Goal: Transaction & Acquisition: Purchase product/service

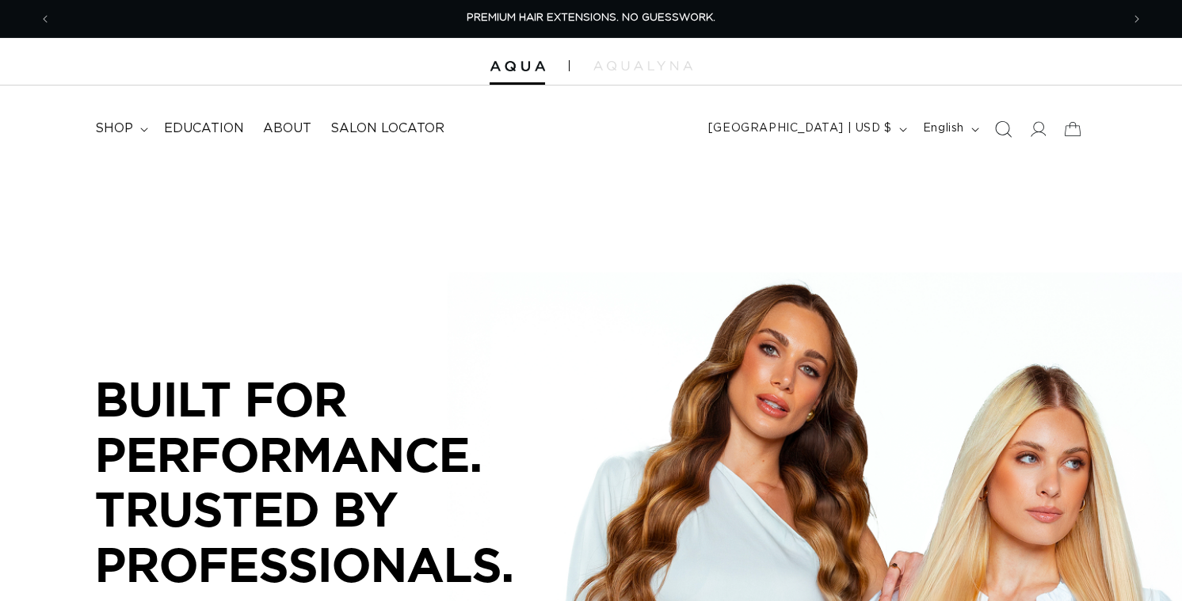
click at [994, 137] on icon "Search" at bounding box center [1002, 128] width 17 height 17
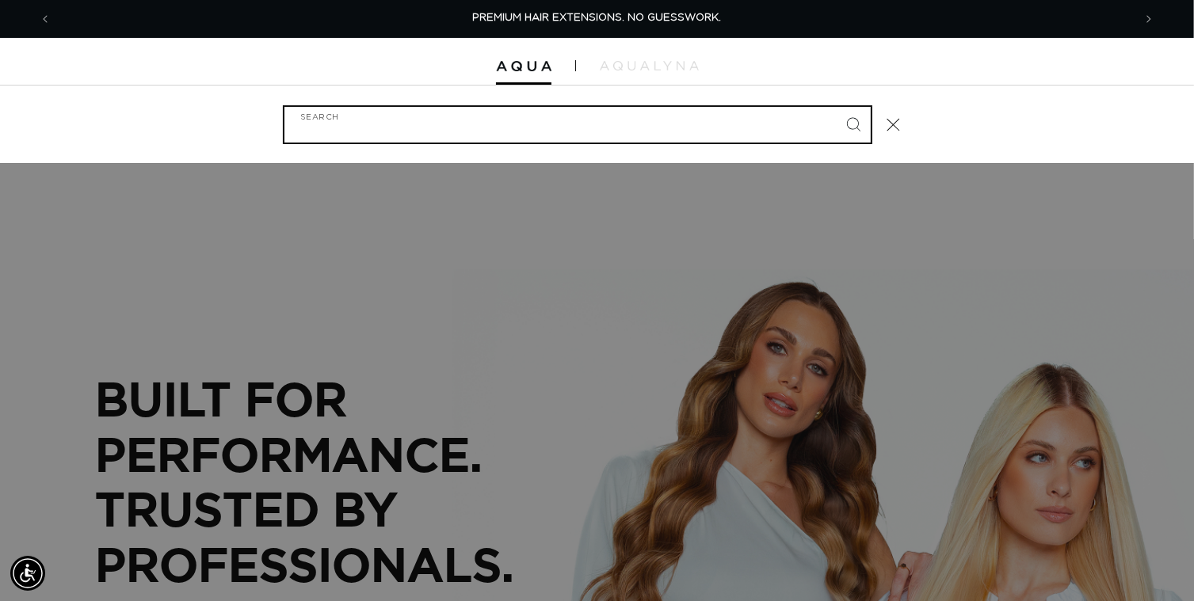
click at [600, 143] on input "Search" at bounding box center [577, 125] width 586 height 36
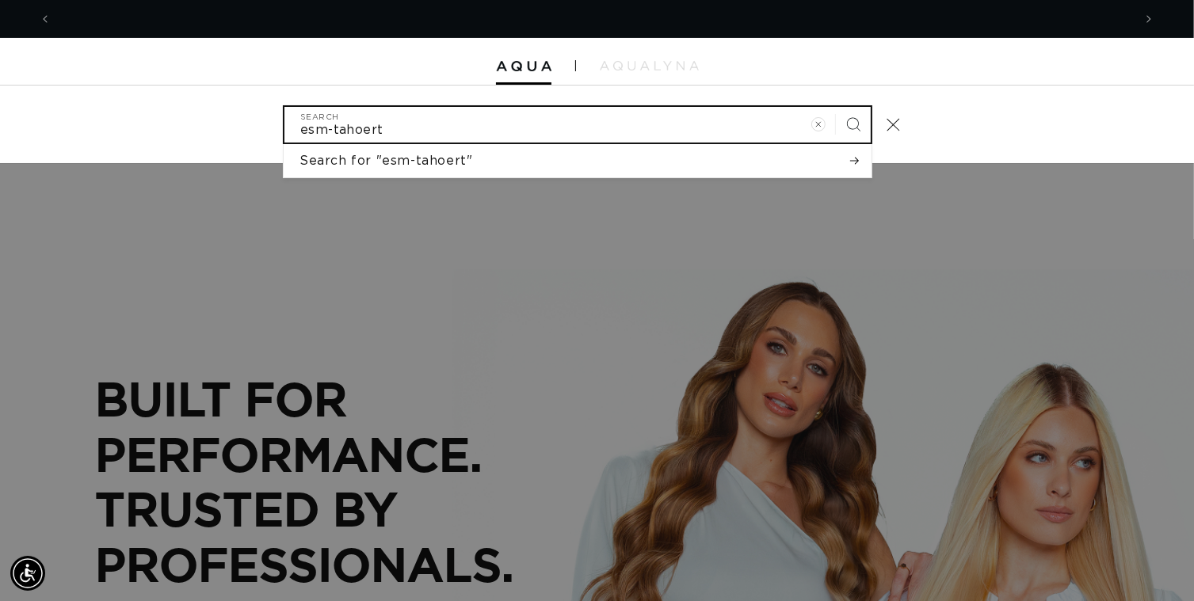
scroll to position [0, 1067]
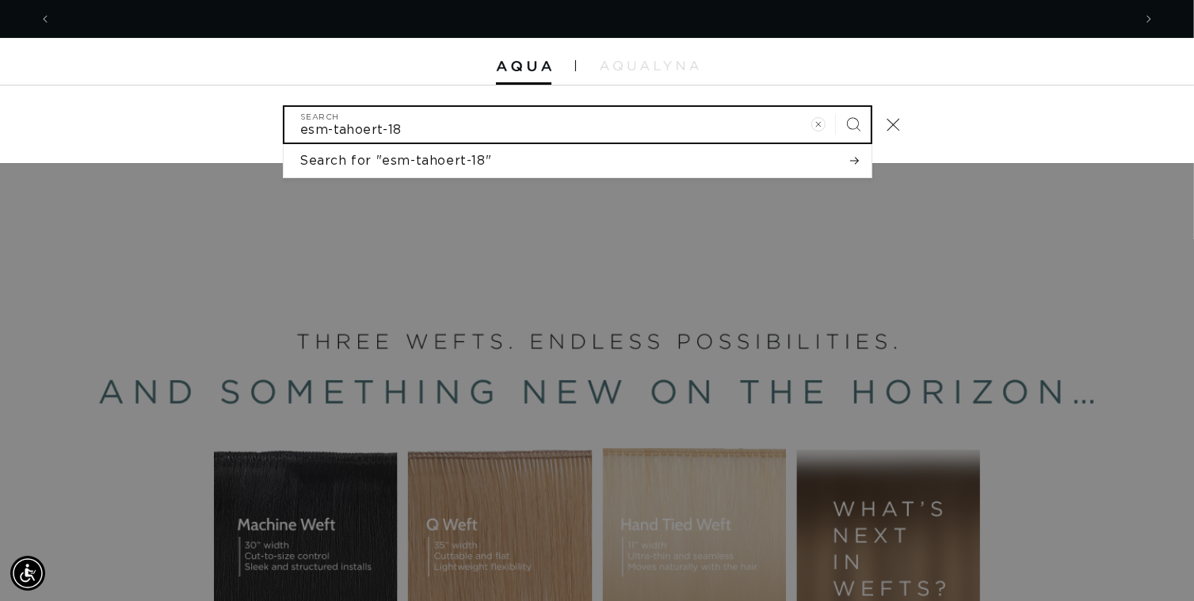
type input "esm-tahoert-18"
click at [836, 107] on button "Search" at bounding box center [853, 124] width 35 height 35
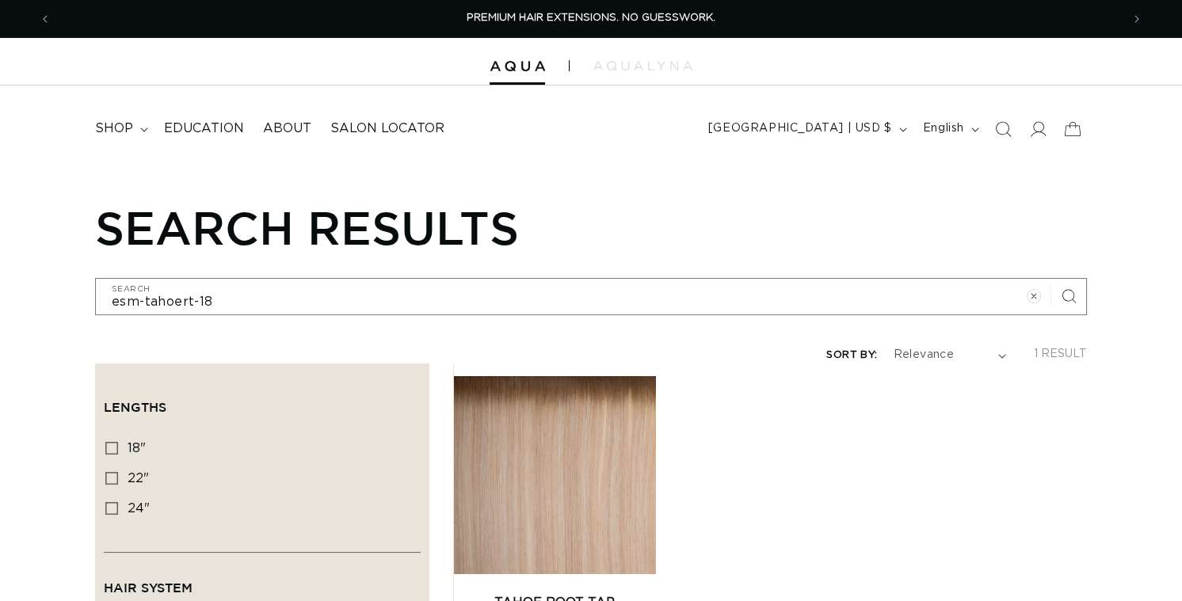
drag, startPoint x: 0, startPoint y: 0, endPoint x: 615, endPoint y: 466, distance: 771.8
click at [615, 593] on link "Tahoe Root Tap Machine Weft" at bounding box center [554, 612] width 203 height 38
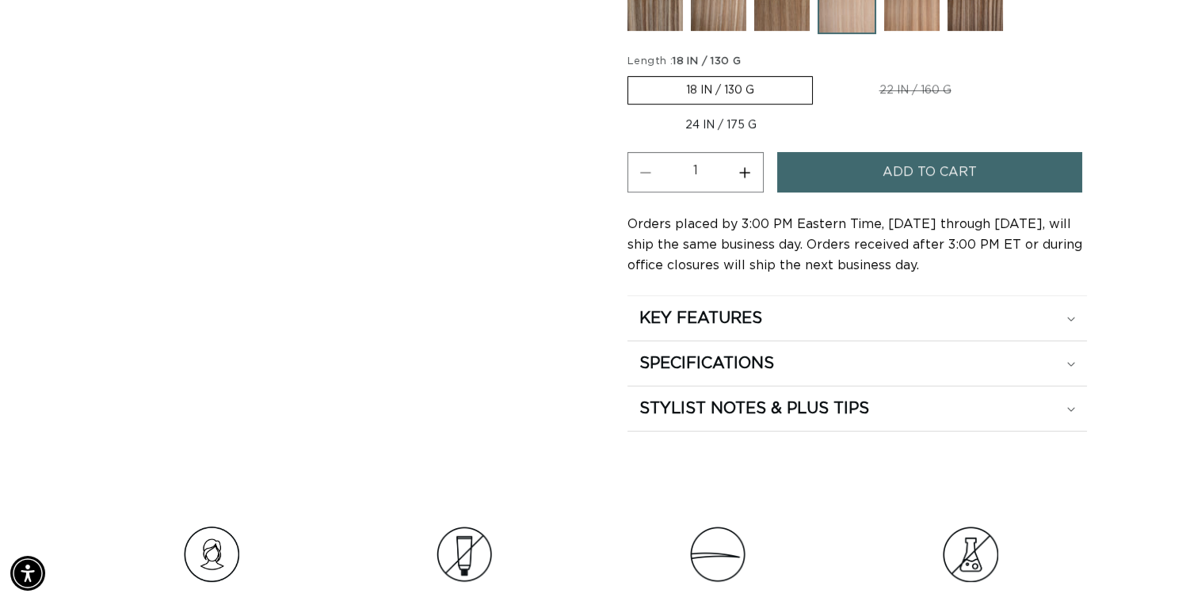
scroll to position [951, 0]
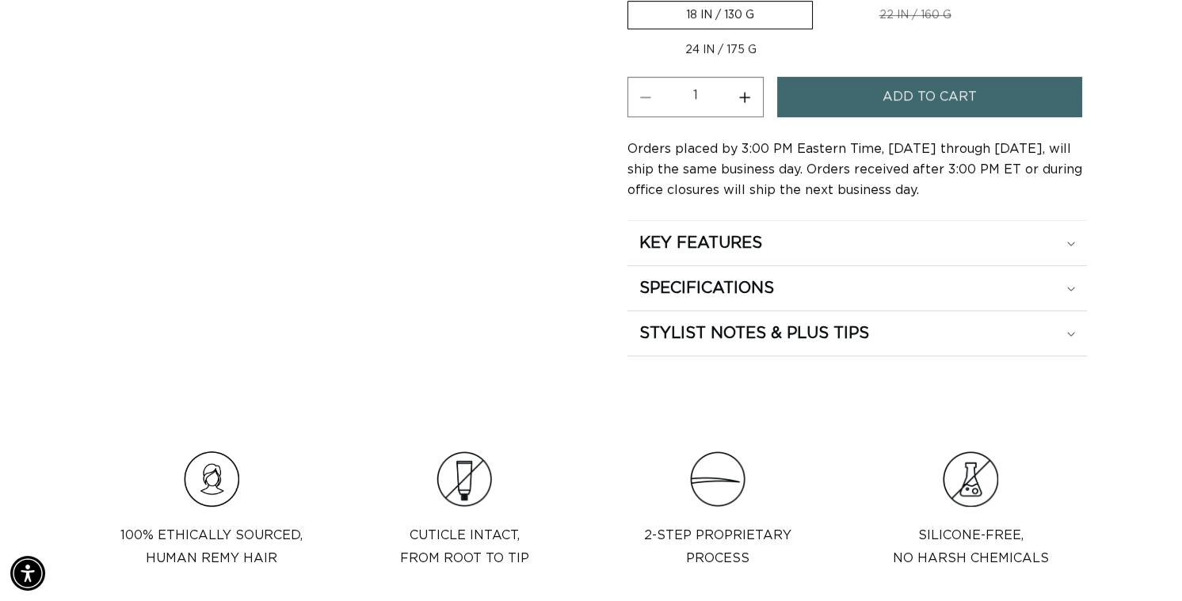
click at [969, 117] on span "Add to cart" at bounding box center [929, 97] width 94 height 40
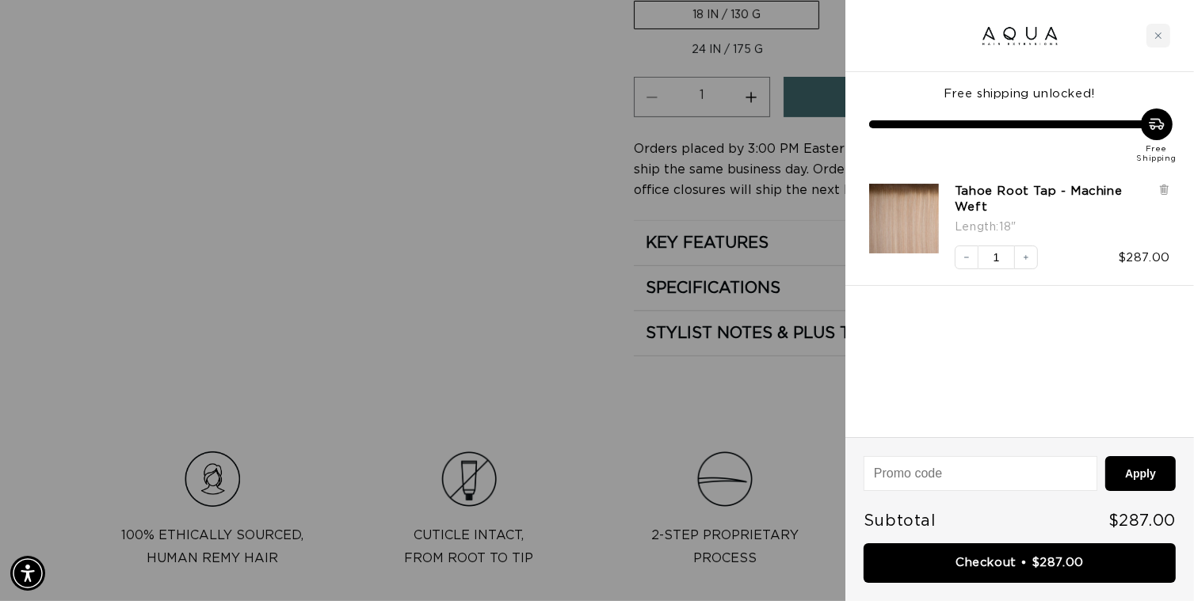
scroll to position [0, 2135]
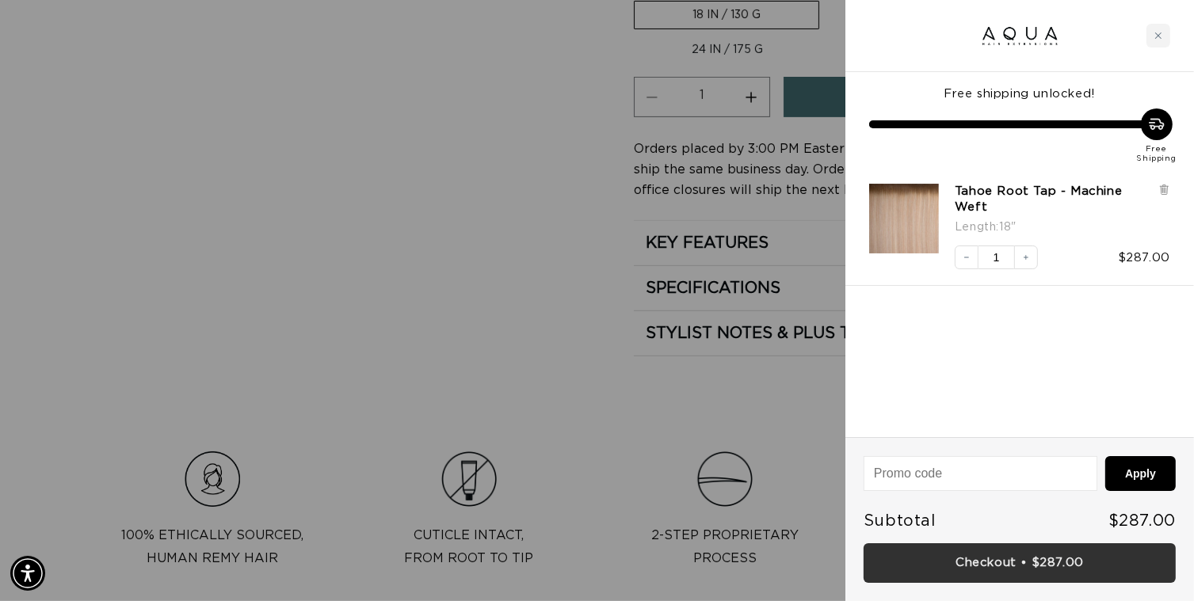
click at [962, 567] on link "Checkout • $287.00" at bounding box center [1019, 563] width 312 height 40
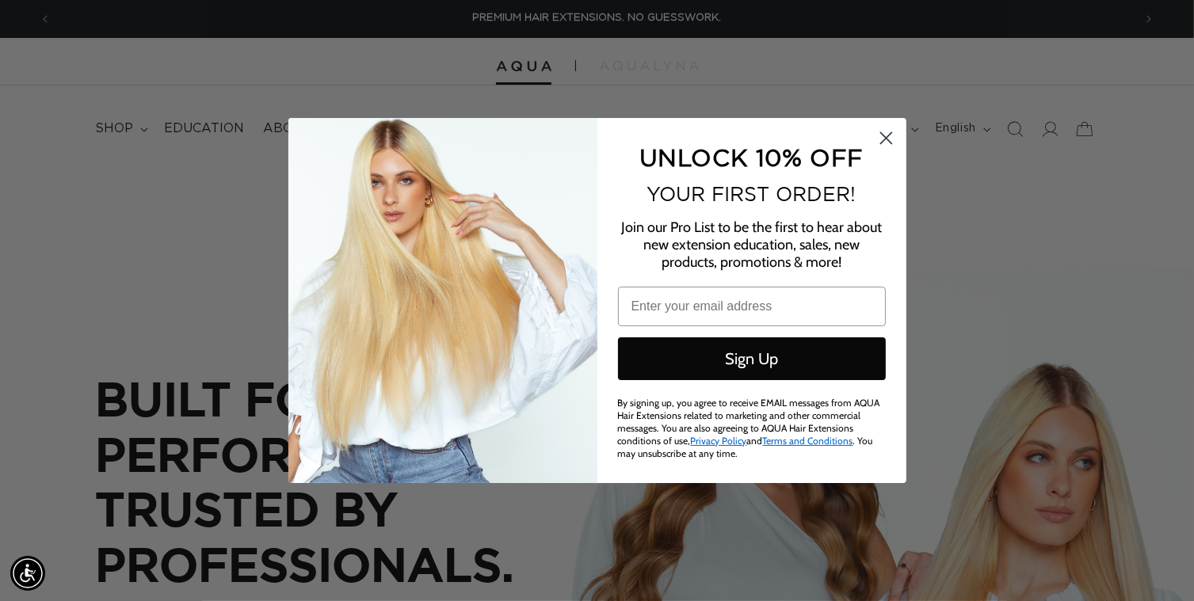
scroll to position [0, 2135]
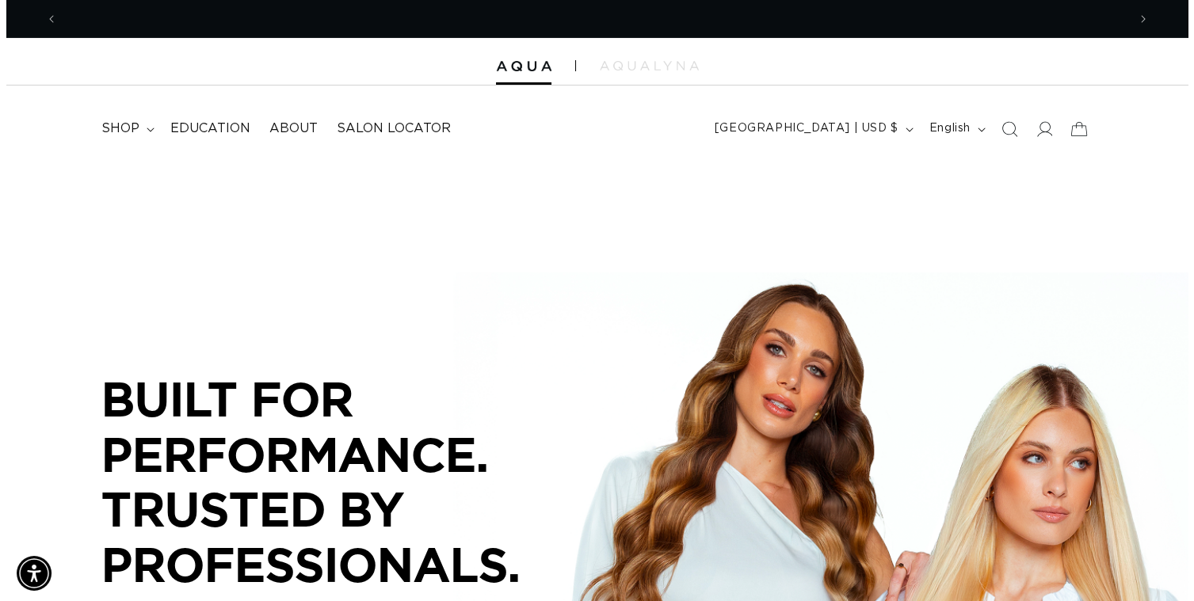
scroll to position [0, 1055]
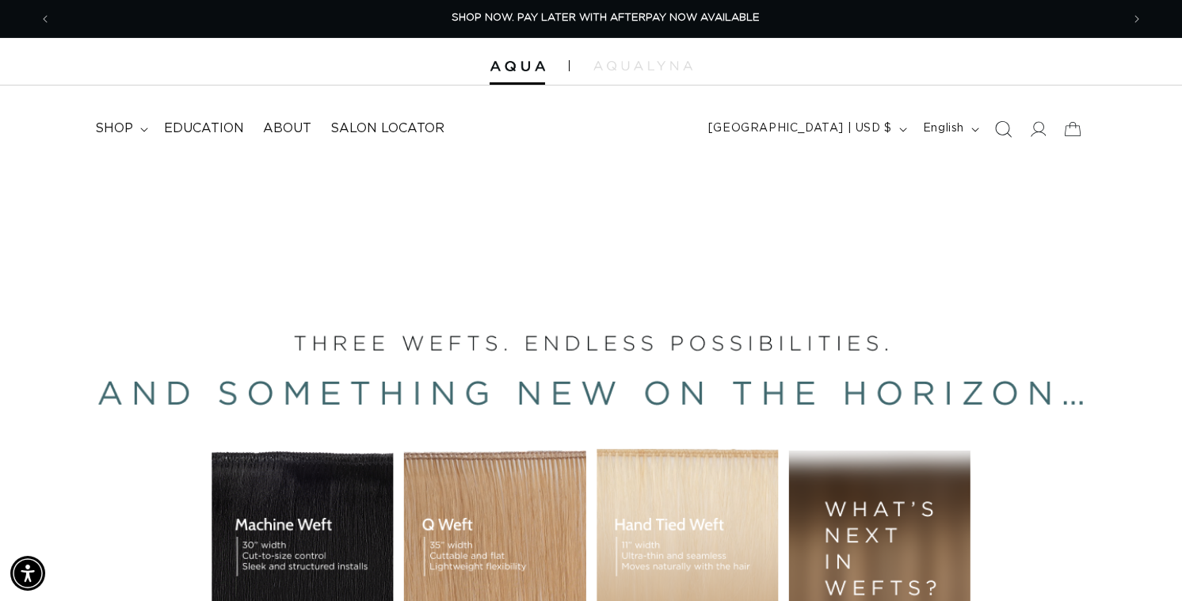
click at [994, 137] on icon "Search" at bounding box center [1002, 128] width 17 height 17
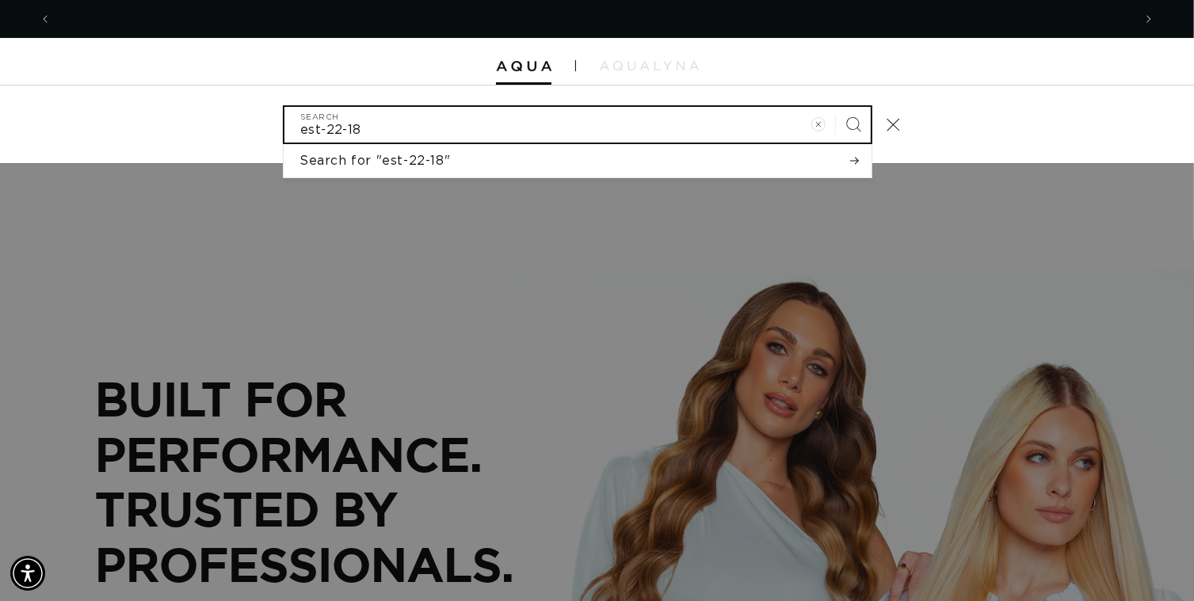
scroll to position [0, 1067]
type input "est-22-18"
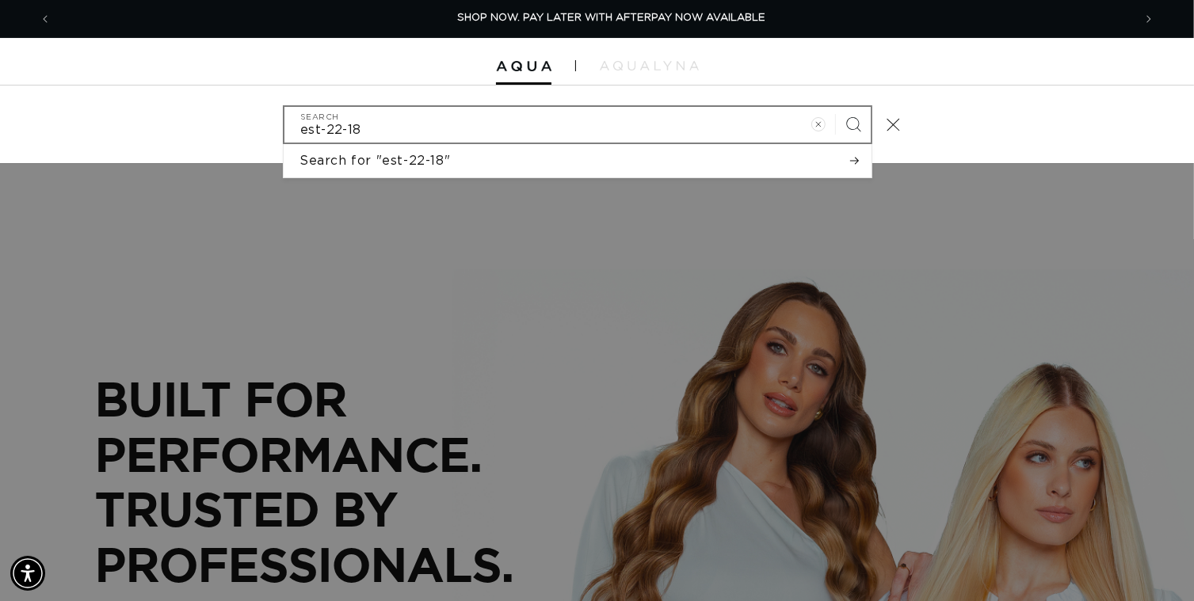
click at [860, 131] on icon "Search" at bounding box center [852, 123] width 15 height 15
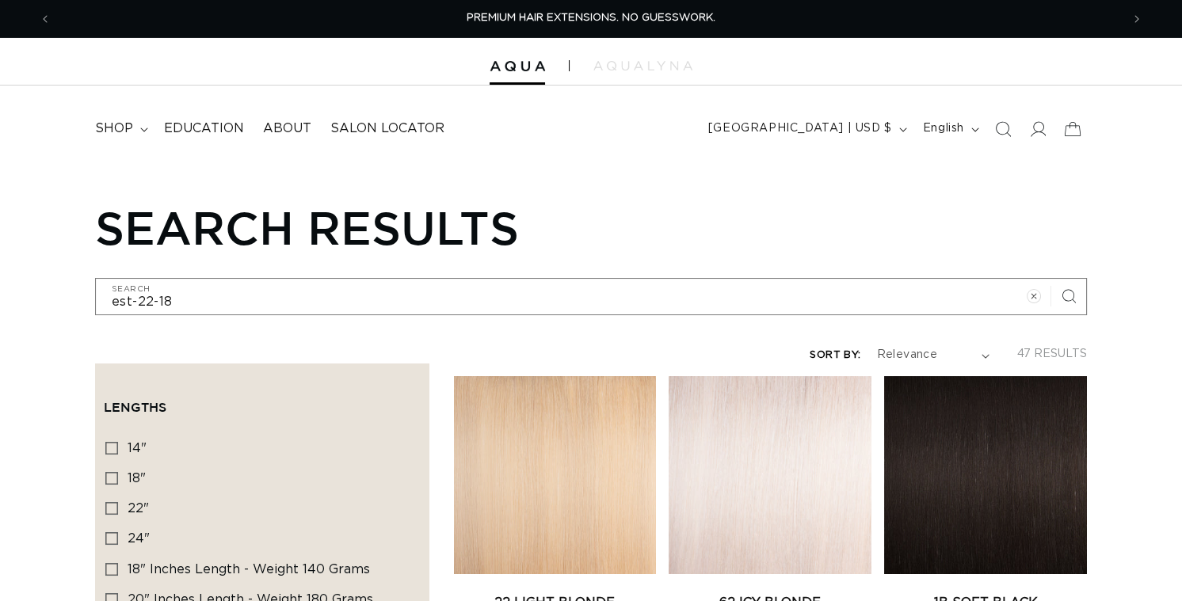
click at [636, 593] on link "22 Light Blonde Tape In" at bounding box center [554, 612] width 203 height 38
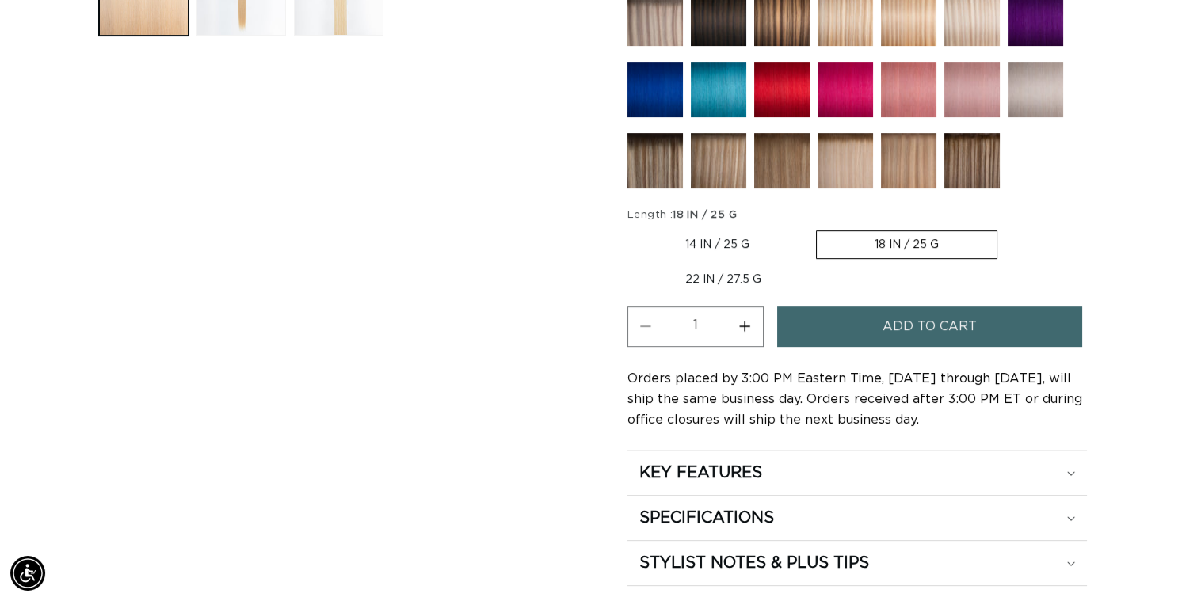
scroll to position [0, 1055]
click at [763, 347] on button "Increase quantity for 22 Light Blonde - Tape In" at bounding box center [745, 327] width 36 height 40
type input "2"
click at [882, 347] on button "Add to cart" at bounding box center [929, 327] width 305 height 40
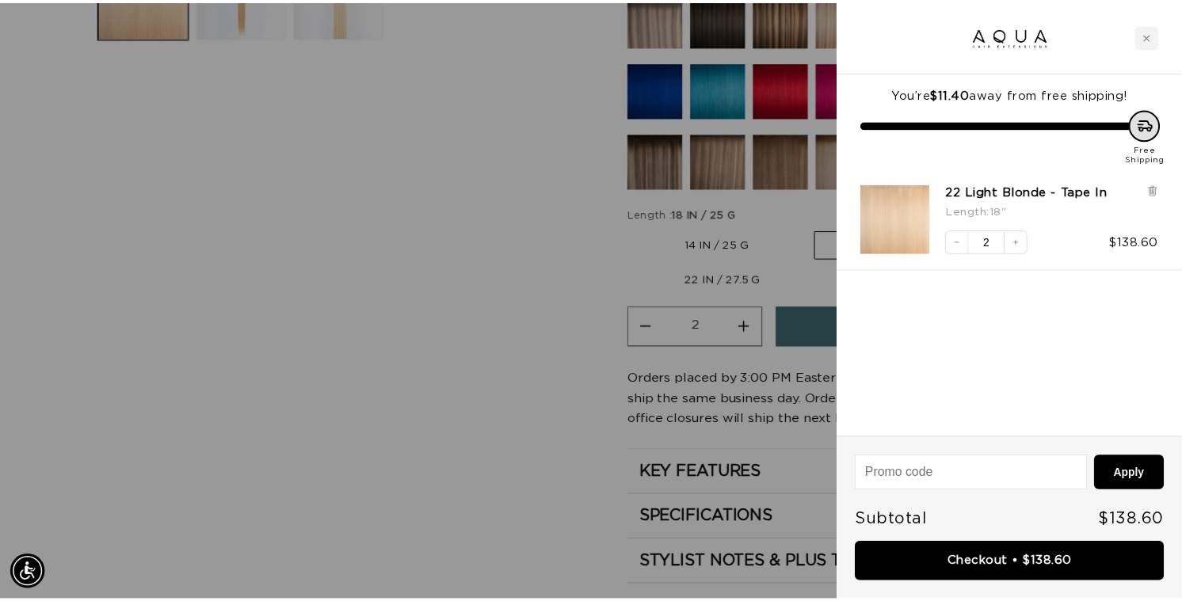
scroll to position [0, 0]
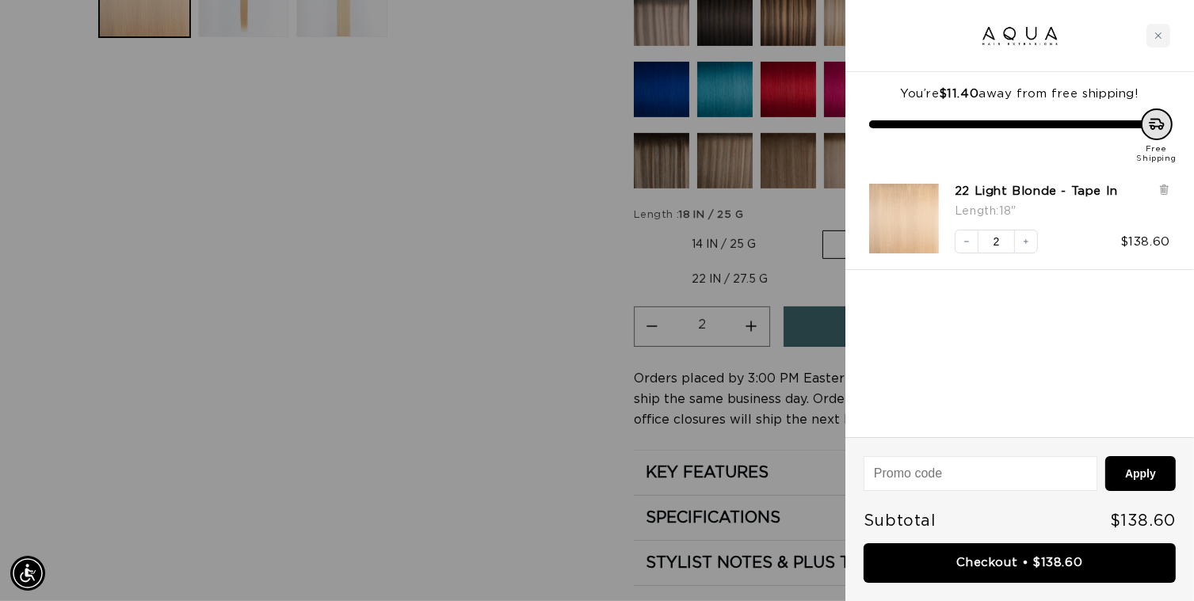
click at [458, 333] on div at bounding box center [597, 300] width 1194 height 601
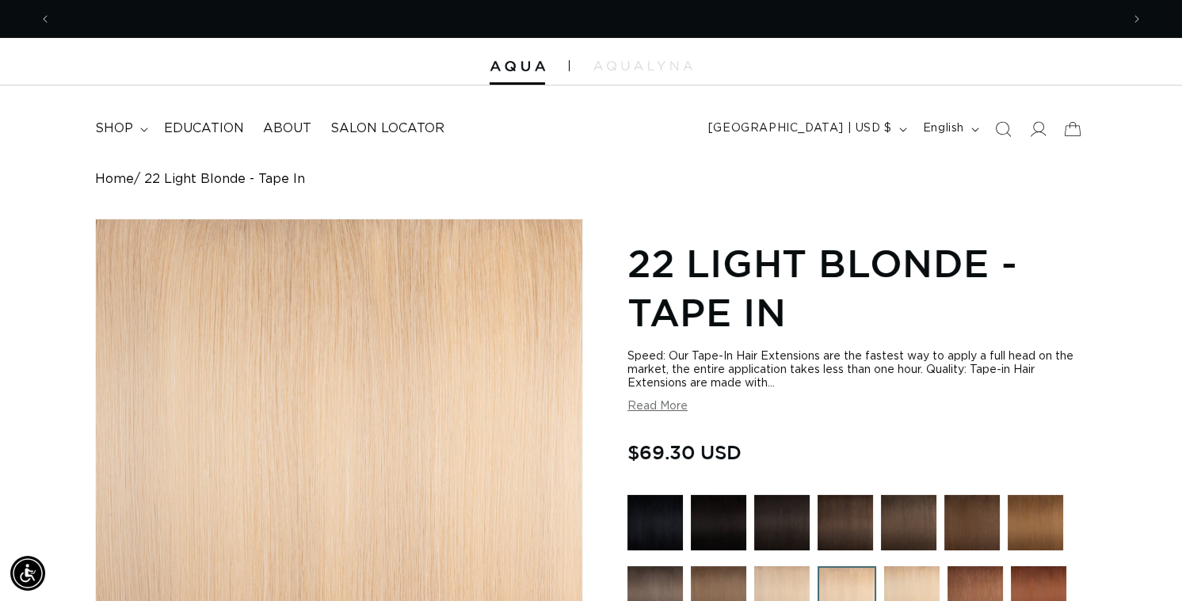
scroll to position [0, 1055]
click at [994, 137] on icon "Search" at bounding box center [1002, 128] width 17 height 17
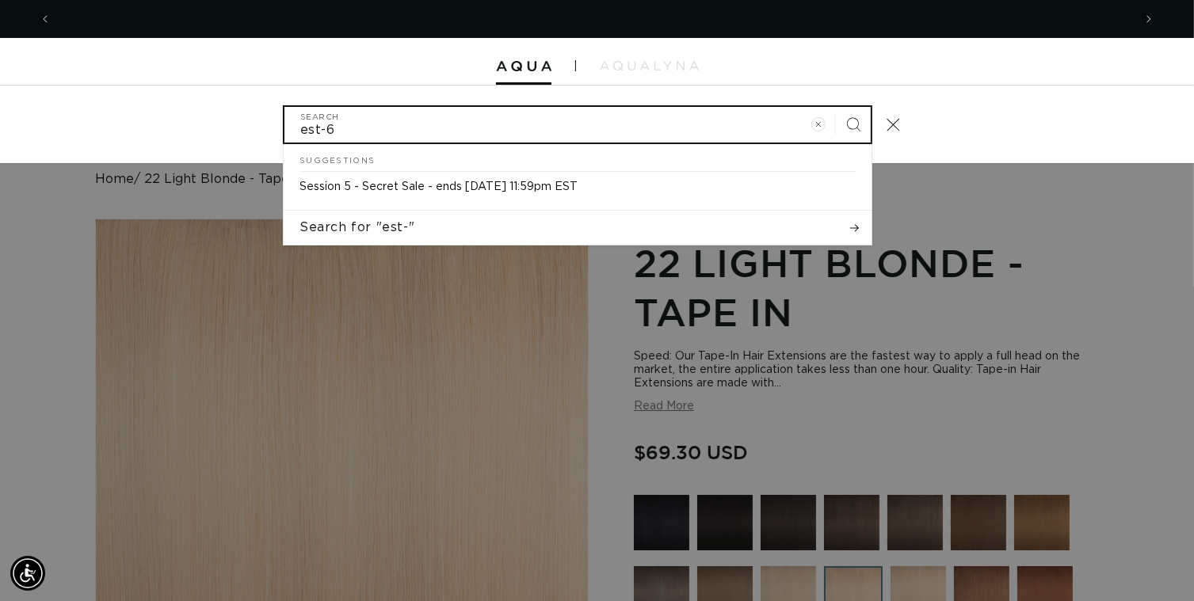
scroll to position [0, 0]
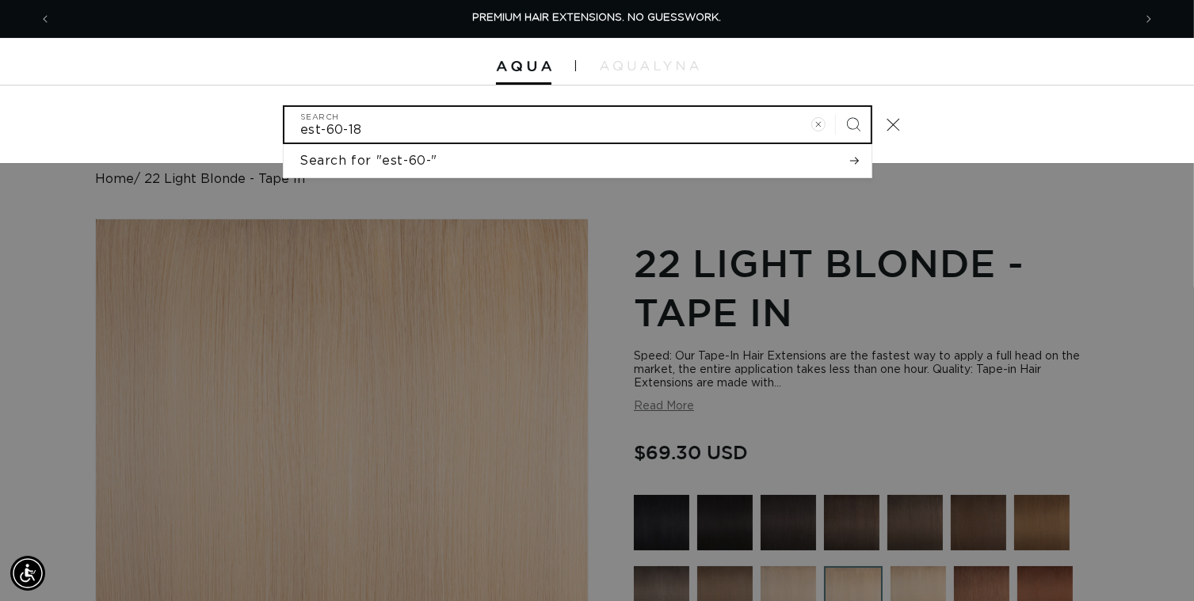
type input "est-60-18"
click at [836, 107] on button "Search" at bounding box center [853, 124] width 35 height 35
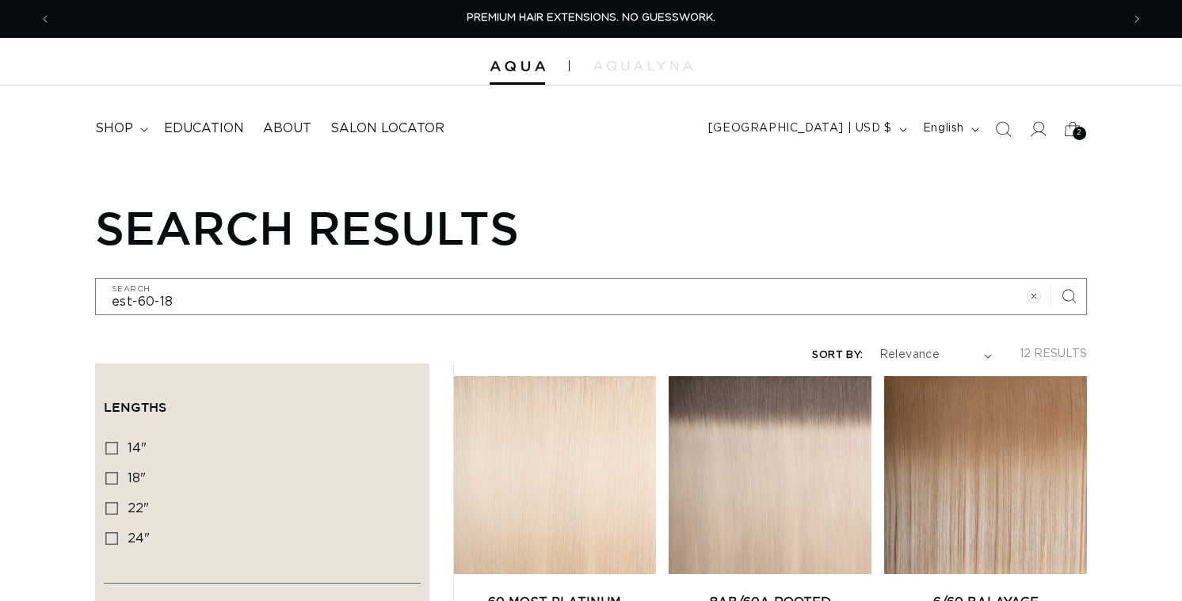
drag, startPoint x: 0, startPoint y: 0, endPoint x: 619, endPoint y: 433, distance: 755.3
click at [619, 593] on link "60 Most Platinum Tape In" at bounding box center [554, 612] width 203 height 38
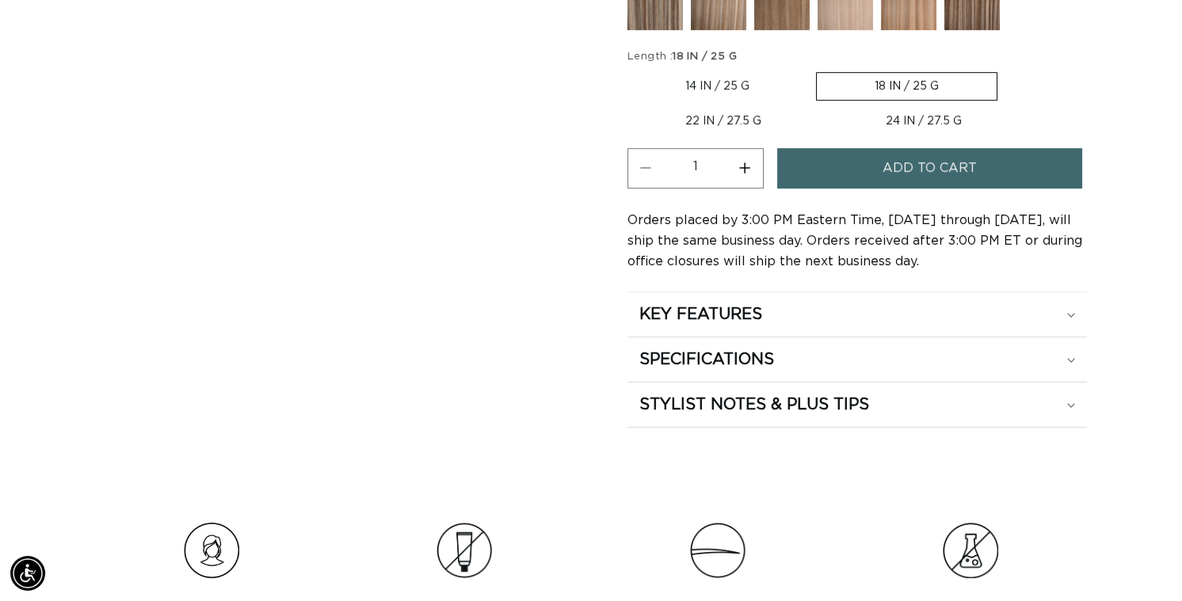
scroll to position [0, 1055]
click at [763, 189] on button "Increase quantity for 60 Most Platinum - Tape In" at bounding box center [745, 168] width 36 height 40
type input "3"
click at [845, 189] on button "Add to cart" at bounding box center [929, 168] width 305 height 40
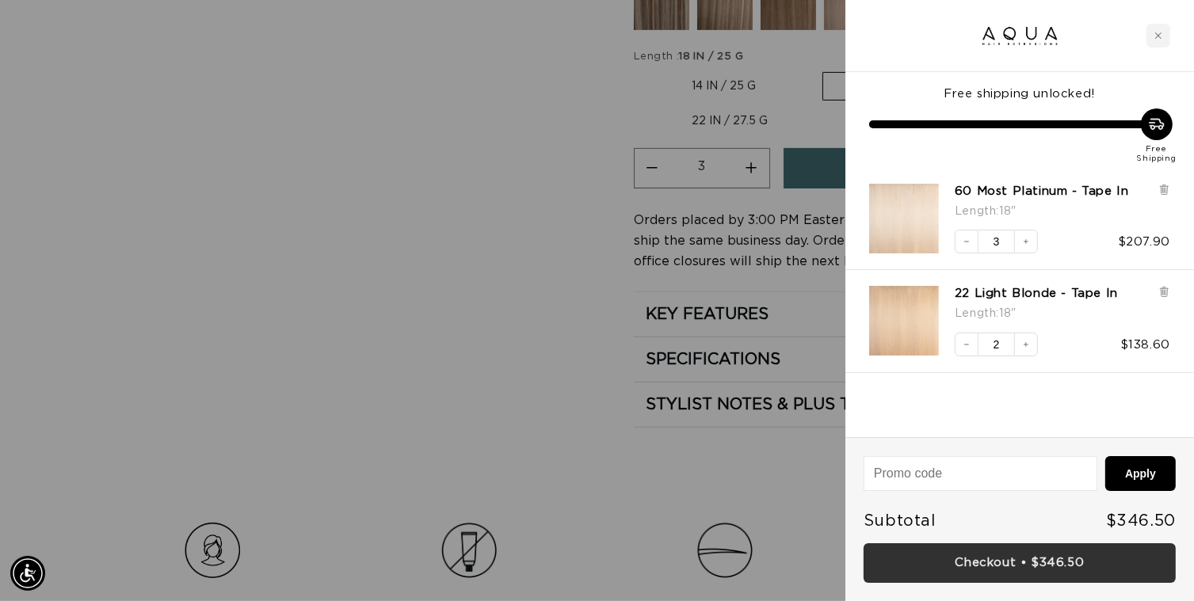
scroll to position [0, 0]
drag, startPoint x: 947, startPoint y: 564, endPoint x: 958, endPoint y: 564, distance: 11.1
click at [958, 564] on link "Checkout • $346.50" at bounding box center [1019, 563] width 312 height 40
